Goal: Communication & Community: Answer question/provide support

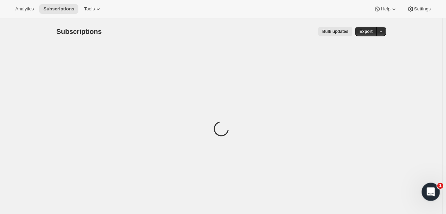
click at [426, 190] on icon "Open Intercom Messenger" at bounding box center [429, 191] width 11 height 11
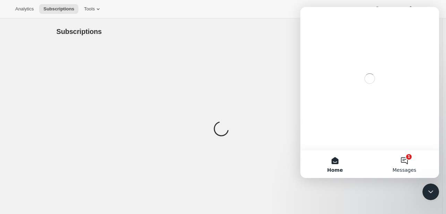
click at [398, 161] on button "1 Messages" at bounding box center [404, 165] width 69 height 28
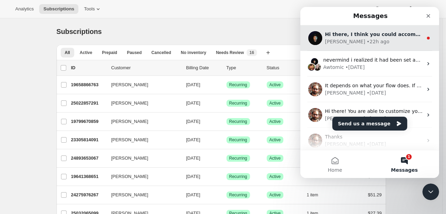
click at [369, 42] on div "[PERSON_NAME] • 22h ago" at bounding box center [374, 41] width 98 height 7
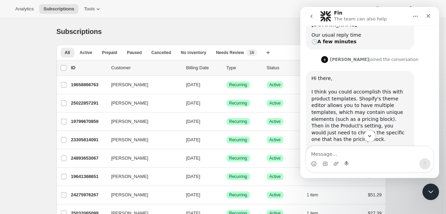
scroll to position [114, 0]
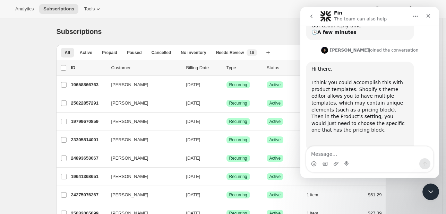
click at [393, 154] on textarea "Message…" at bounding box center [369, 153] width 127 height 12
click at [424, 18] on div "Close" at bounding box center [428, 16] width 12 height 12
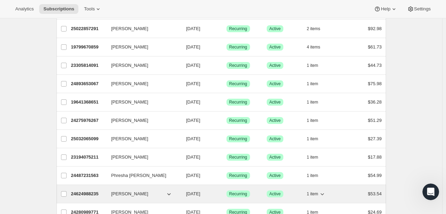
scroll to position [104, 0]
